Goal: Transaction & Acquisition: Purchase product/service

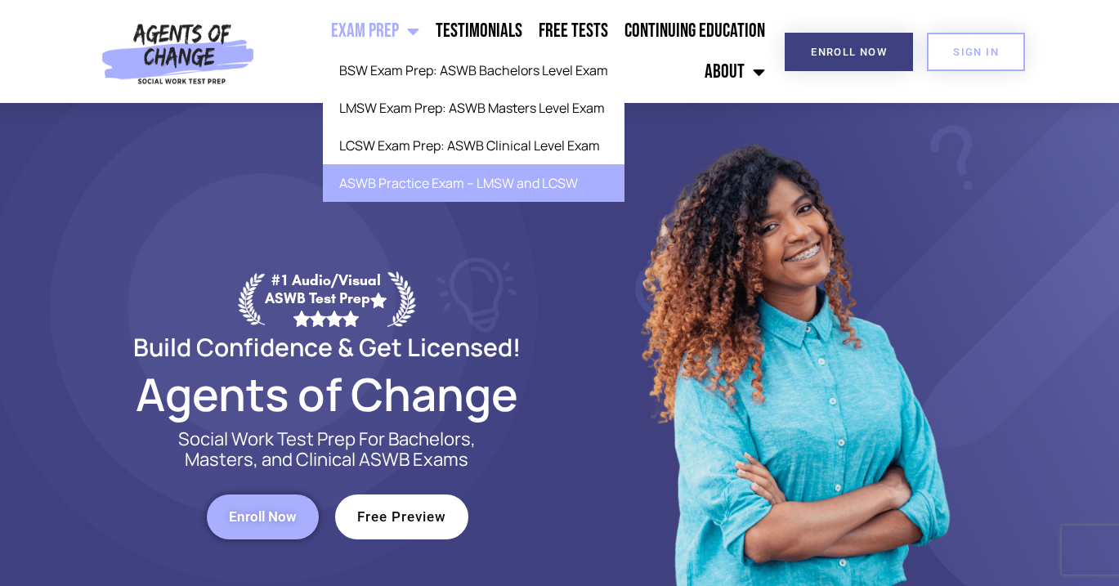
click at [423, 178] on link "ASWB Practice Exam – LMSW and LCSW" at bounding box center [474, 183] width 302 height 38
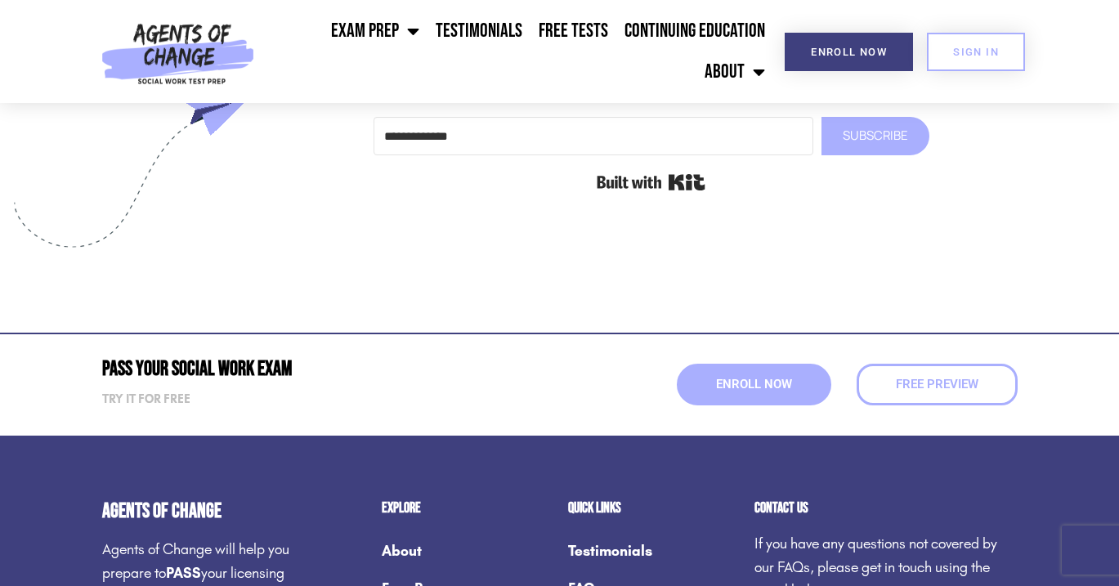
scroll to position [3313, 0]
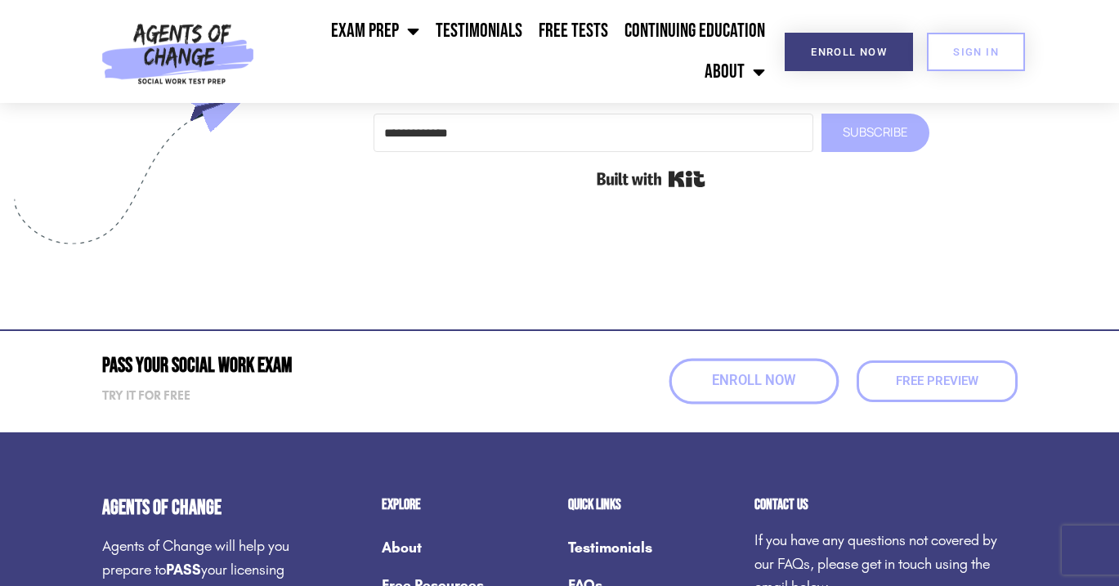
click at [775, 375] on span "Enroll Now" at bounding box center [753, 382] width 83 height 14
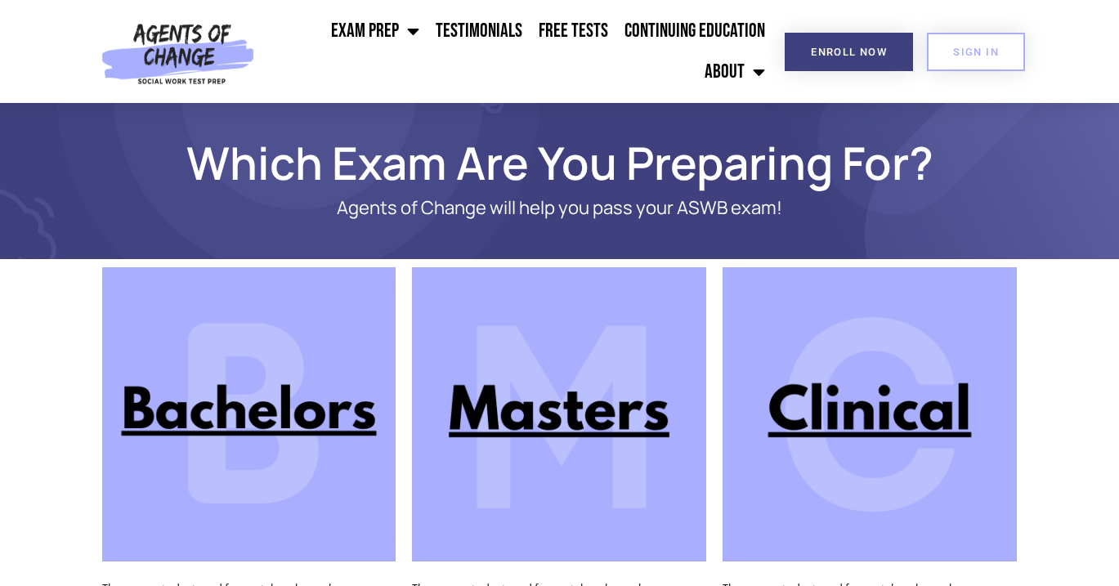
click at [824, 406] on img at bounding box center [869, 414] width 294 height 294
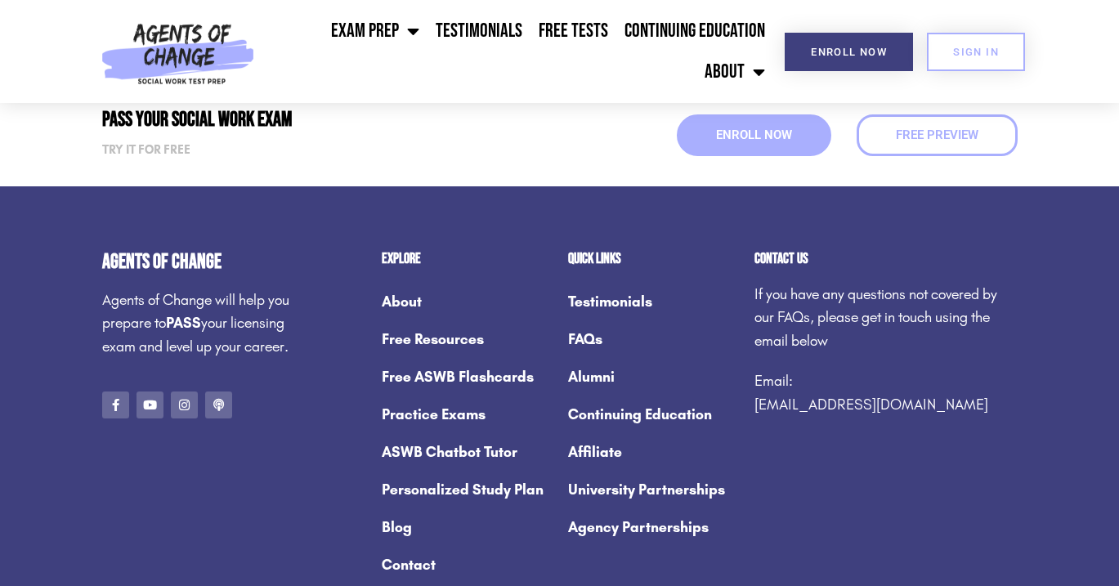
scroll to position [2426, 0]
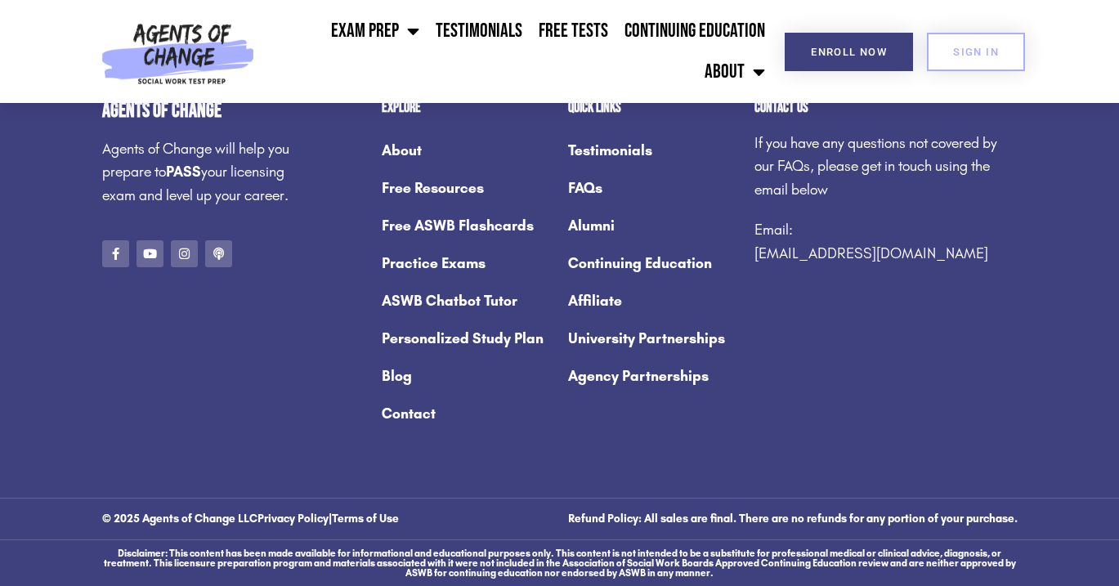
click at [423, 262] on link "Practice Exams" at bounding box center [467, 263] width 170 height 38
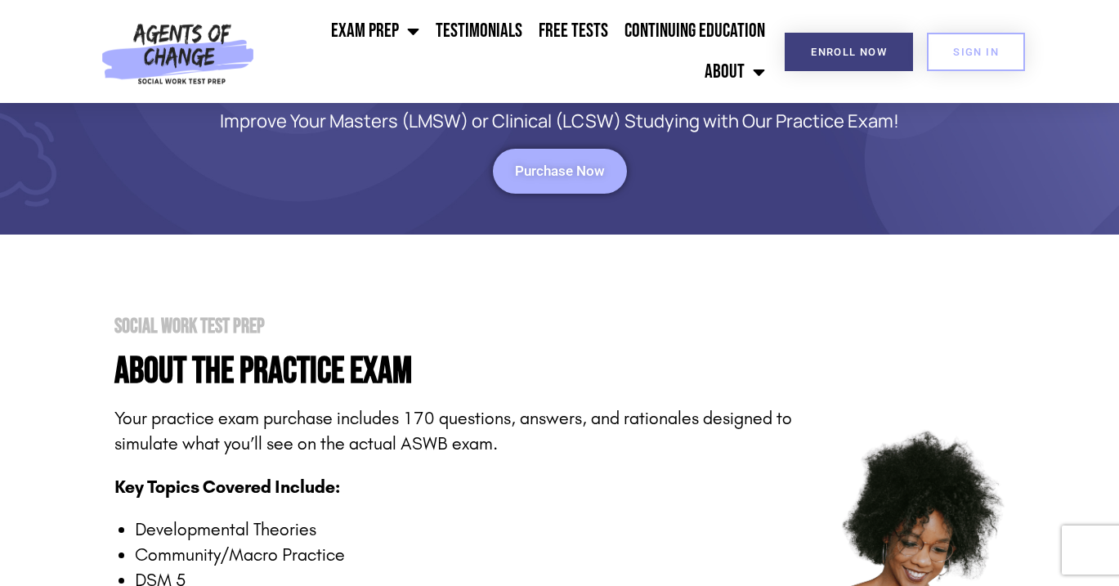
scroll to position [155, 0]
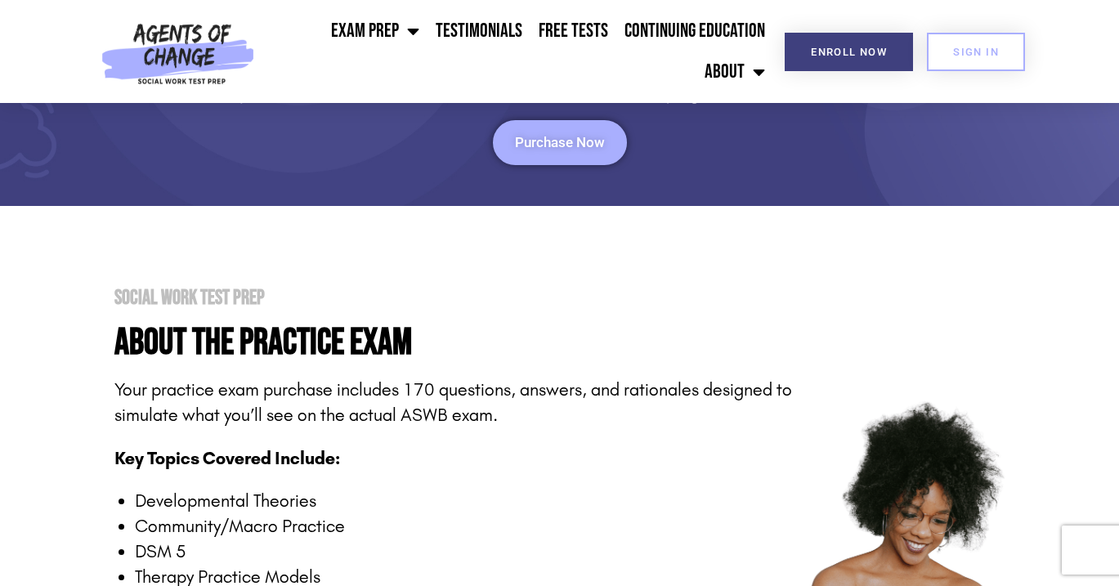
click at [541, 141] on span "Purchase Now" at bounding box center [560, 143] width 90 height 14
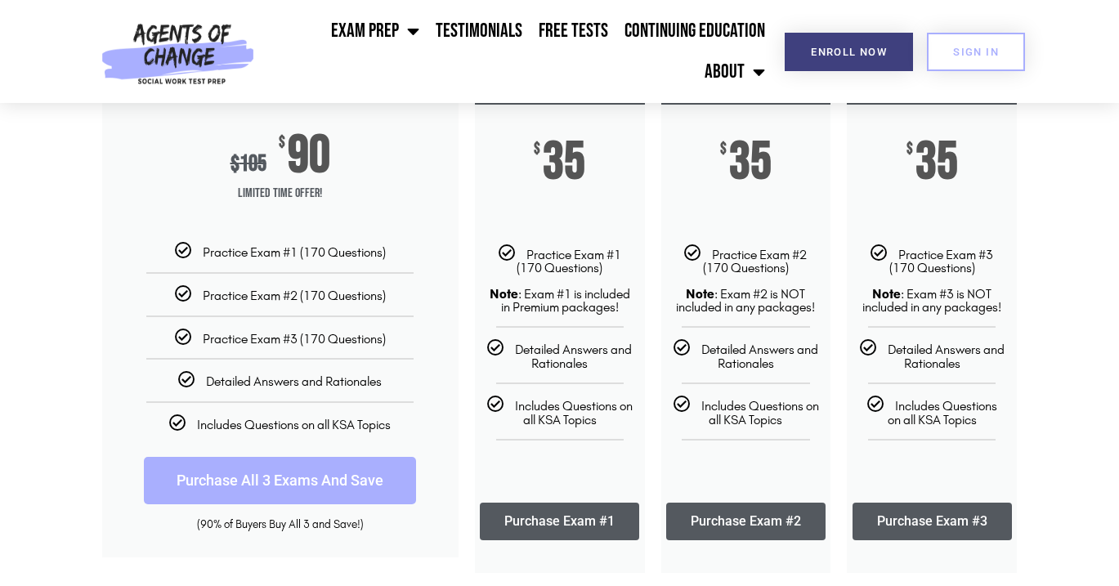
scroll to position [262, 0]
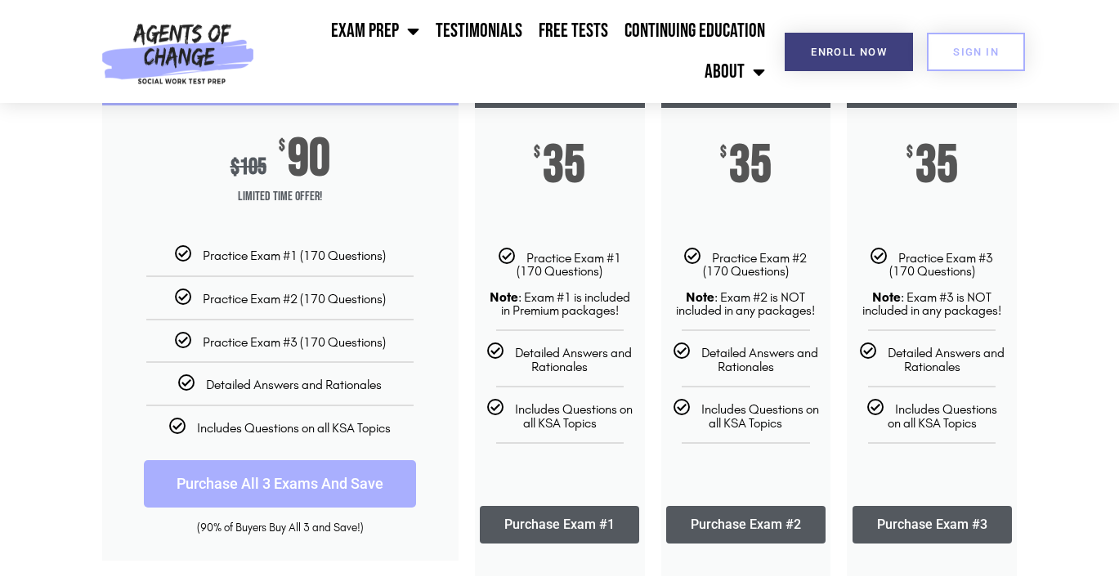
click at [545, 517] on link "Purchase Exam #1" at bounding box center [559, 525] width 159 height 38
